Goal: Use online tool/utility: Utilize a website feature to perform a specific function

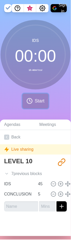
click at [41, 100] on span "Start" at bounding box center [40, 101] width 10 height 7
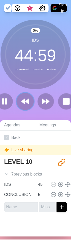
click at [21, 102] on icon at bounding box center [25, 101] width 9 height 9
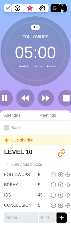
click at [22, 97] on polygon at bounding box center [22, 98] width 3 height 5
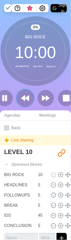
click at [22, 97] on polygon at bounding box center [22, 98] width 3 height 5
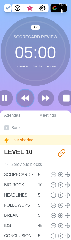
click at [23, 96] on icon at bounding box center [25, 98] width 9 height 9
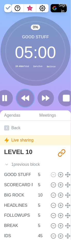
click at [23, 96] on icon at bounding box center [25, 98] width 9 height 9
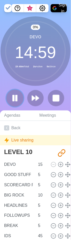
click at [23, 96] on button at bounding box center [14, 98] width 17 height 17
click at [14, 98] on polygon at bounding box center [14, 98] width 5 height 6
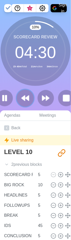
click at [27, 100] on icon at bounding box center [25, 98] width 9 height 9
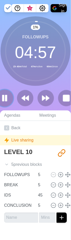
click at [8, 98] on icon at bounding box center [4, 98] width 9 height 9
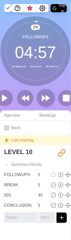
click at [47, 103] on button at bounding box center [45, 98] width 17 height 17
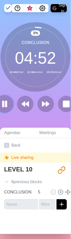
click at [9, 104] on button at bounding box center [4, 103] width 17 height 17
